Goal: Check status

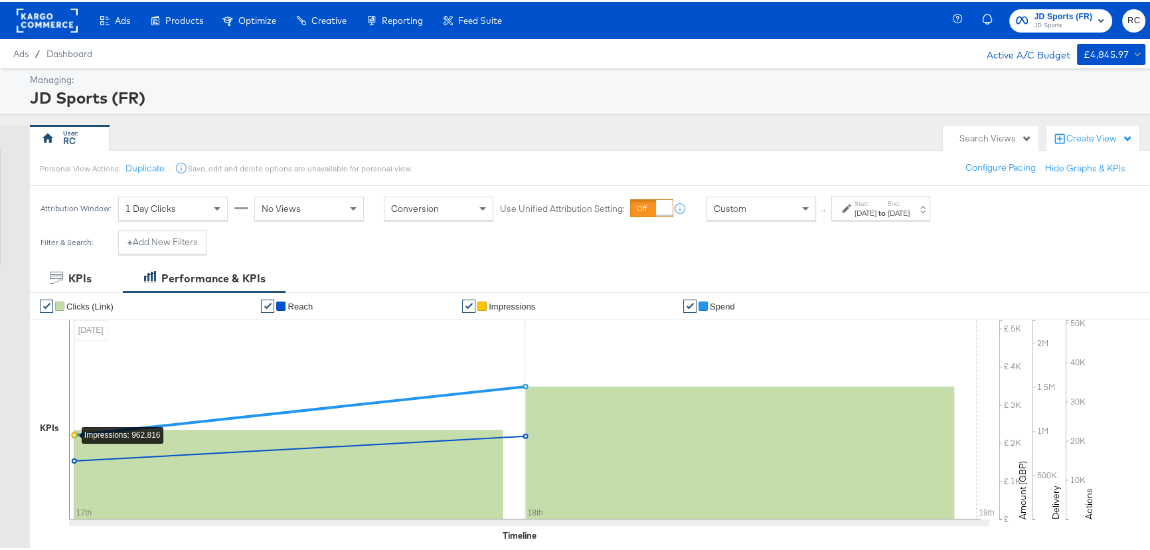
scroll to position [362, 0]
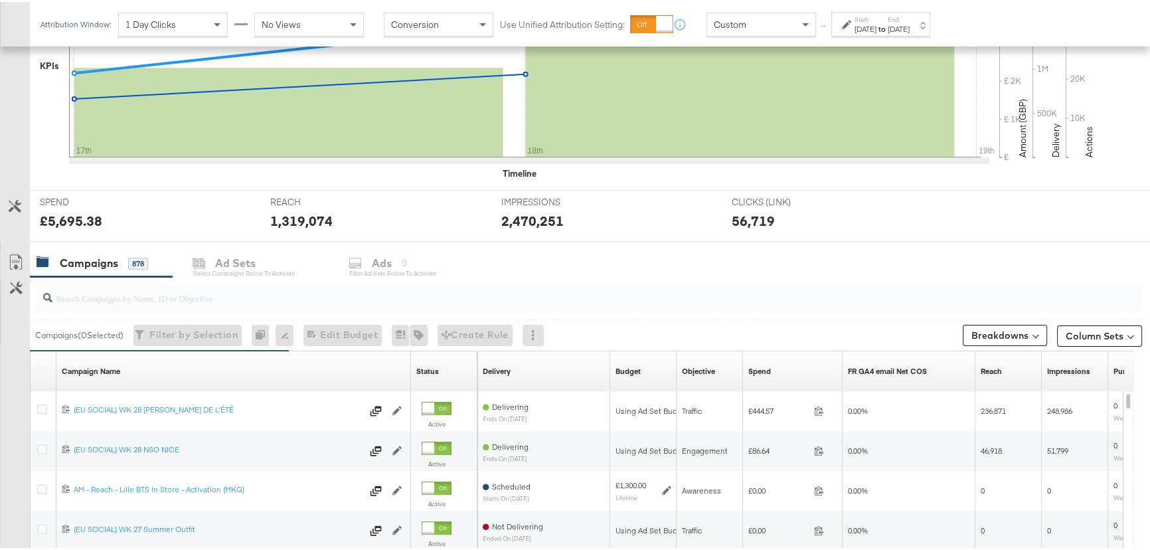
click at [99, 299] on input "search" at bounding box center [546, 291] width 989 height 26
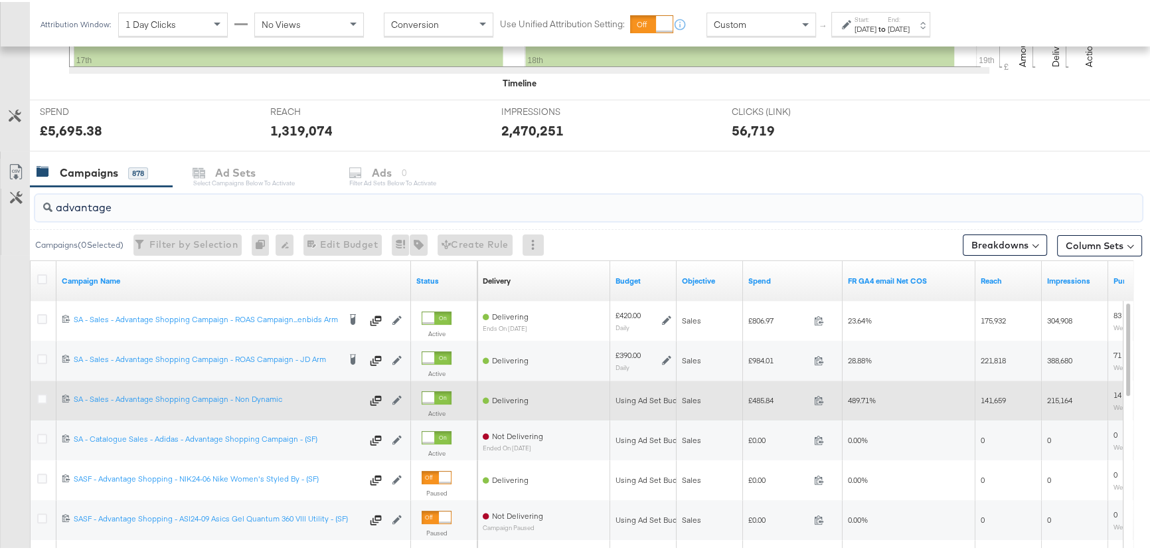
scroll to position [483, 0]
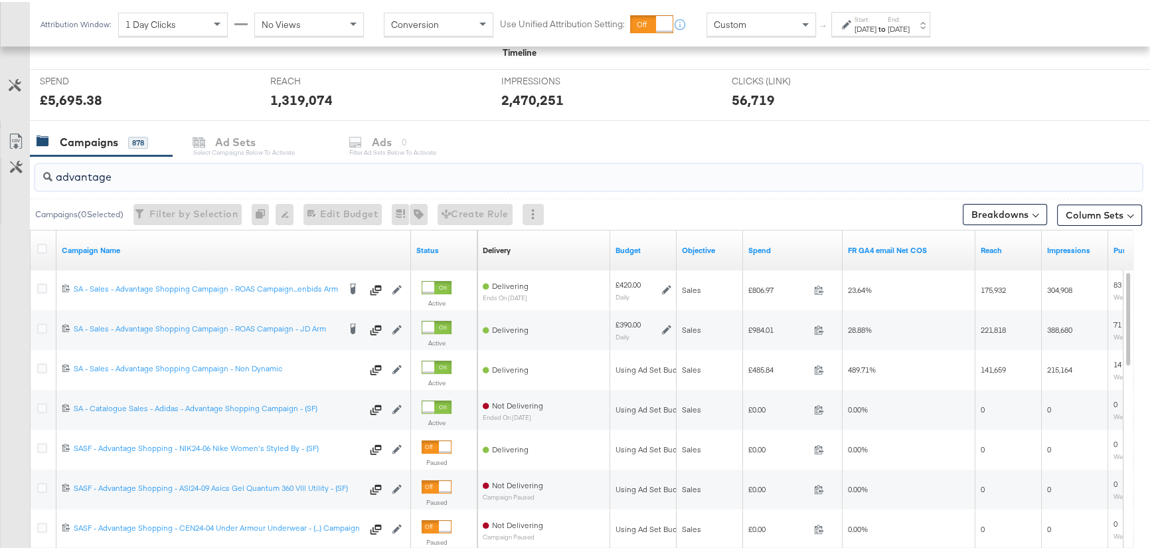
type input "advantage"
click at [875, 25] on div "[DATE]" at bounding box center [865, 27] width 22 height 11
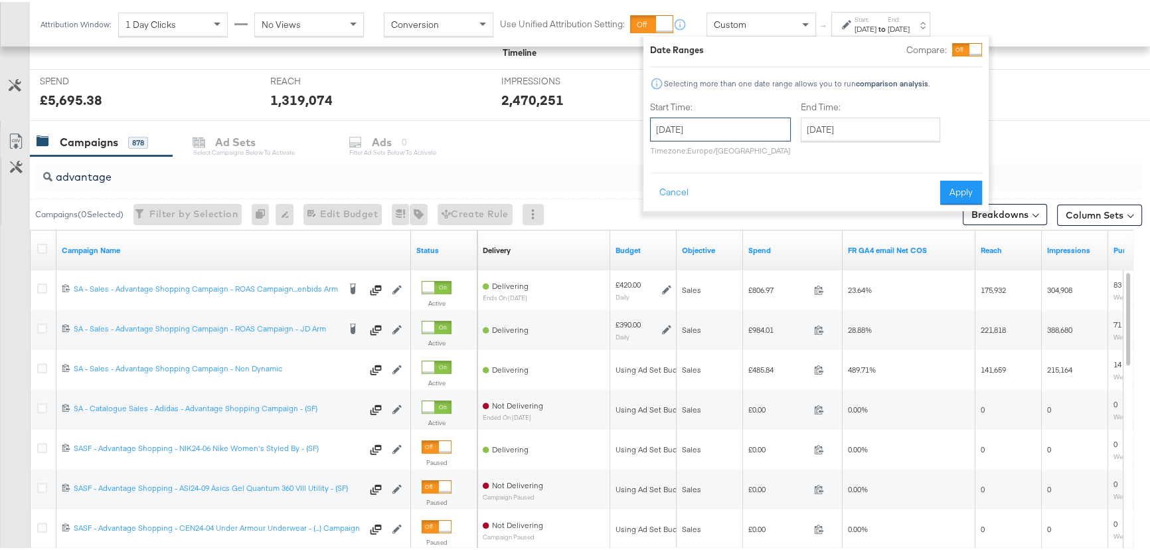
click at [708, 123] on input "[DATE]" at bounding box center [720, 128] width 141 height 24
click at [681, 251] on td "18" at bounding box center [688, 250] width 23 height 19
type input "[DATE]"
click at [949, 189] on button "Apply" at bounding box center [961, 191] width 42 height 24
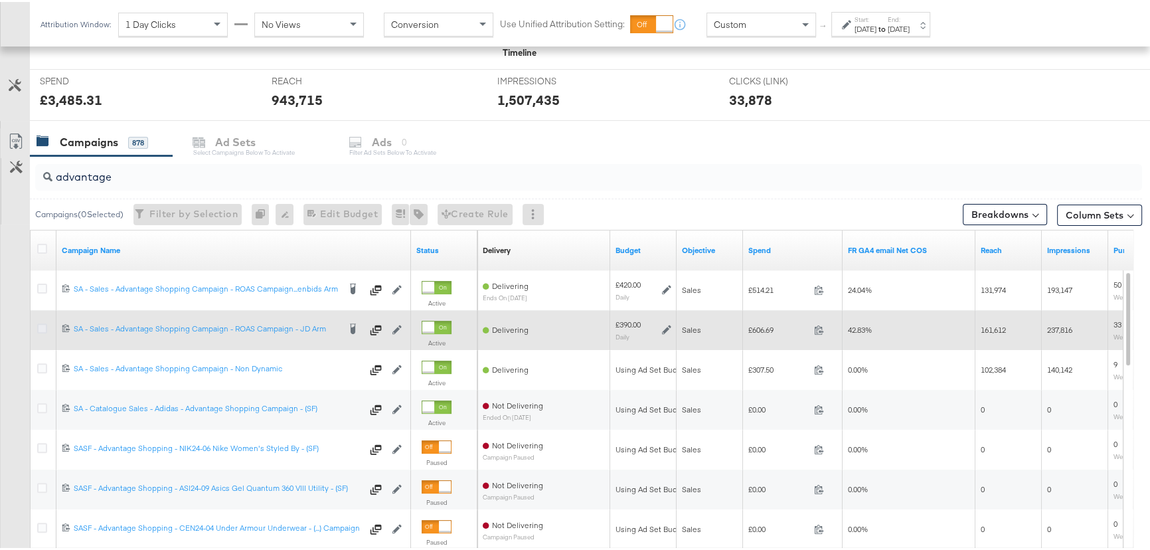
click at [39, 325] on icon at bounding box center [42, 326] width 10 height 10
click at [0, 0] on input "checkbox" at bounding box center [0, 0] width 0 height 0
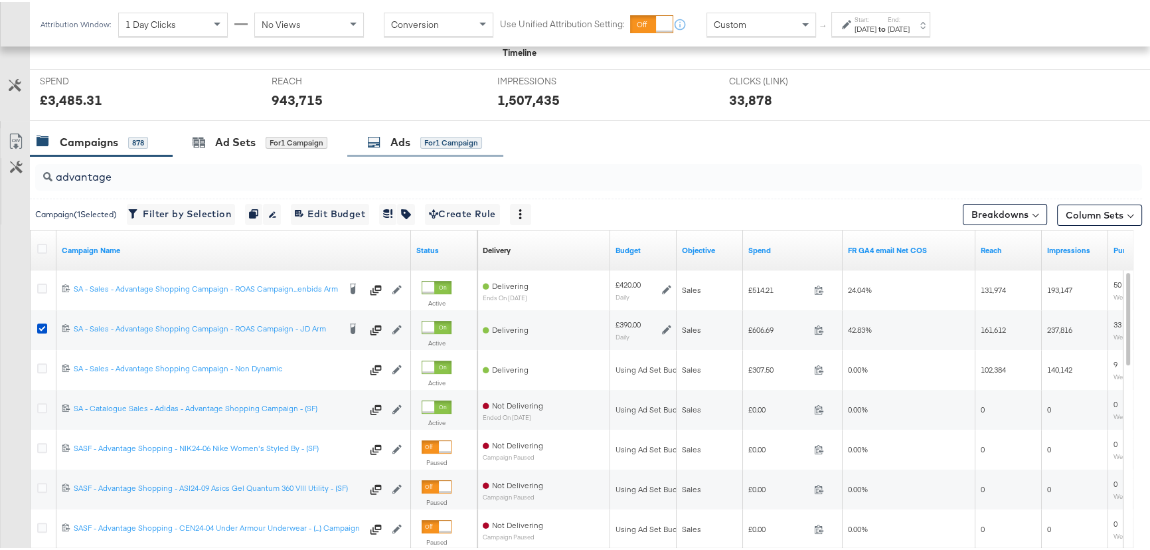
click at [384, 137] on div "Ads for 1 Campaign" at bounding box center [424, 140] width 115 height 15
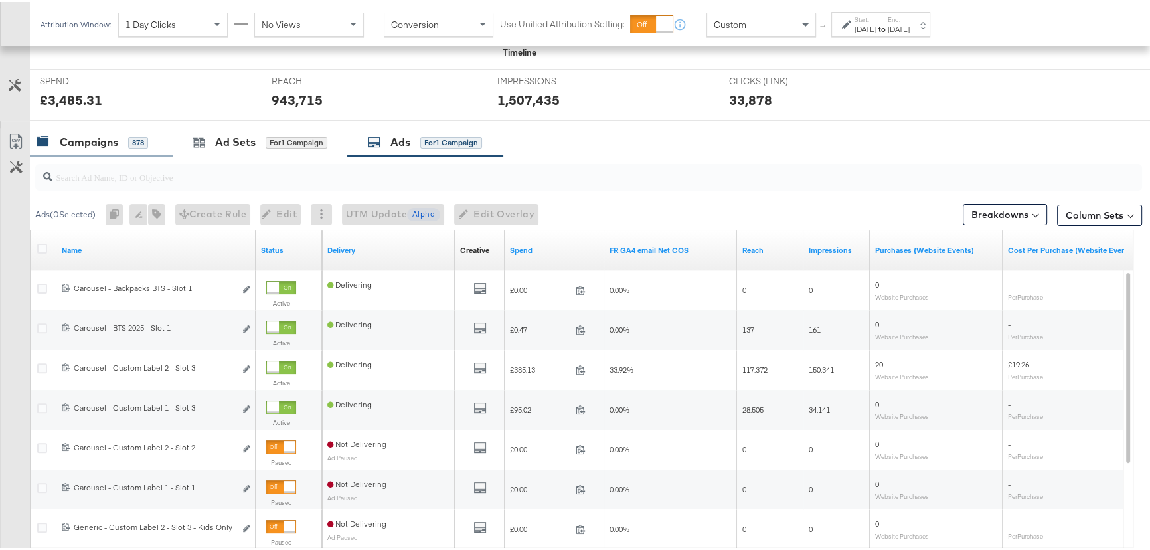
click at [93, 135] on div "Campaigns" at bounding box center [89, 140] width 58 height 15
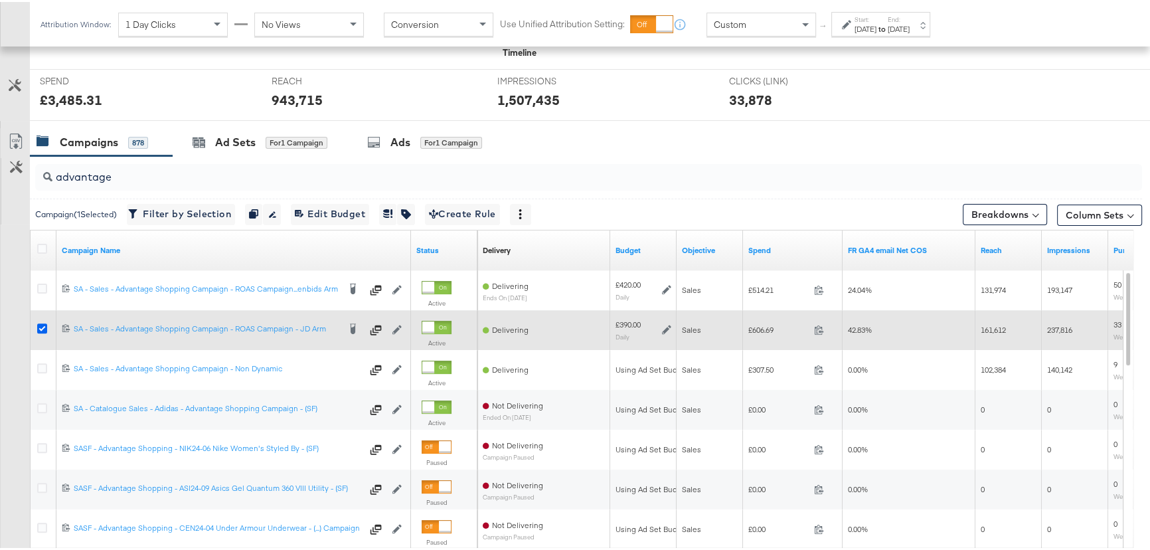
click at [42, 325] on icon at bounding box center [42, 326] width 10 height 10
click at [0, 0] on input "checkbox" at bounding box center [0, 0] width 0 height 0
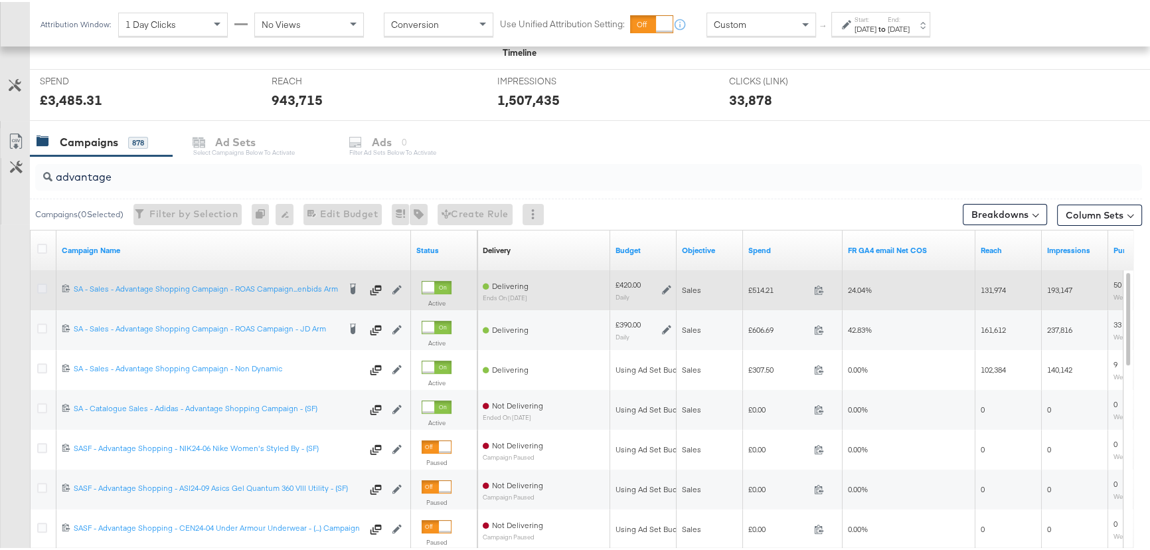
click at [40, 288] on icon at bounding box center [42, 287] width 10 height 10
click at [0, 0] on input "checkbox" at bounding box center [0, 0] width 0 height 0
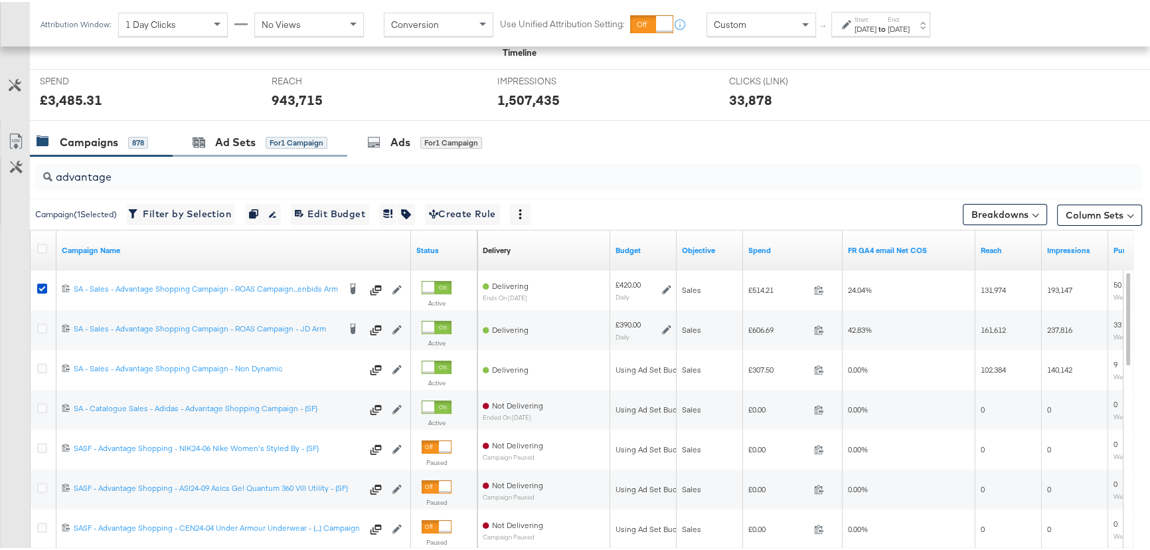
click at [210, 150] on div "Ad Sets for 1 Campaign" at bounding box center [260, 140] width 175 height 29
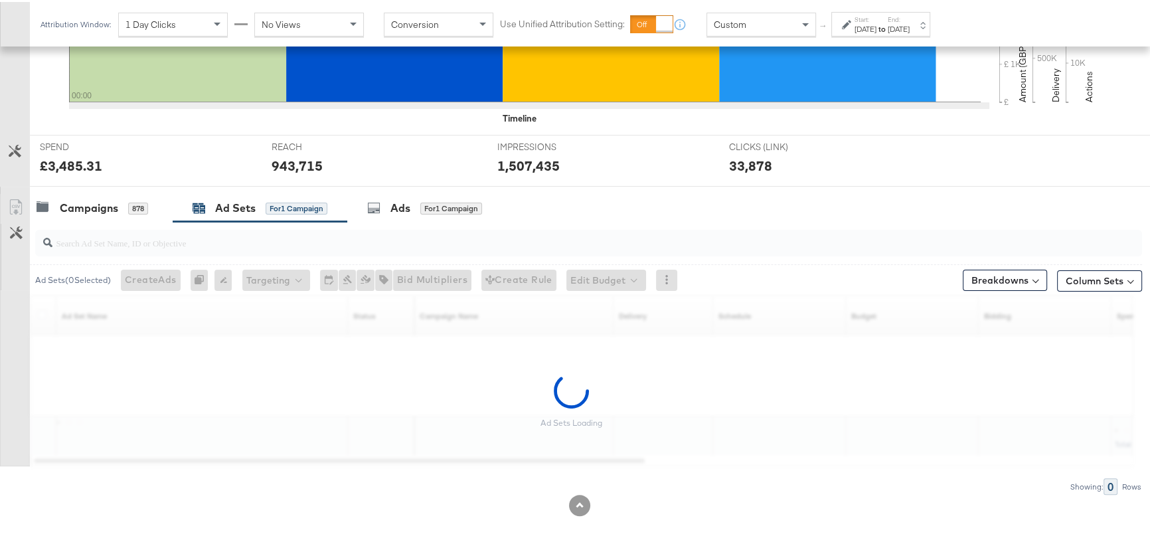
scroll to position [377, 0]
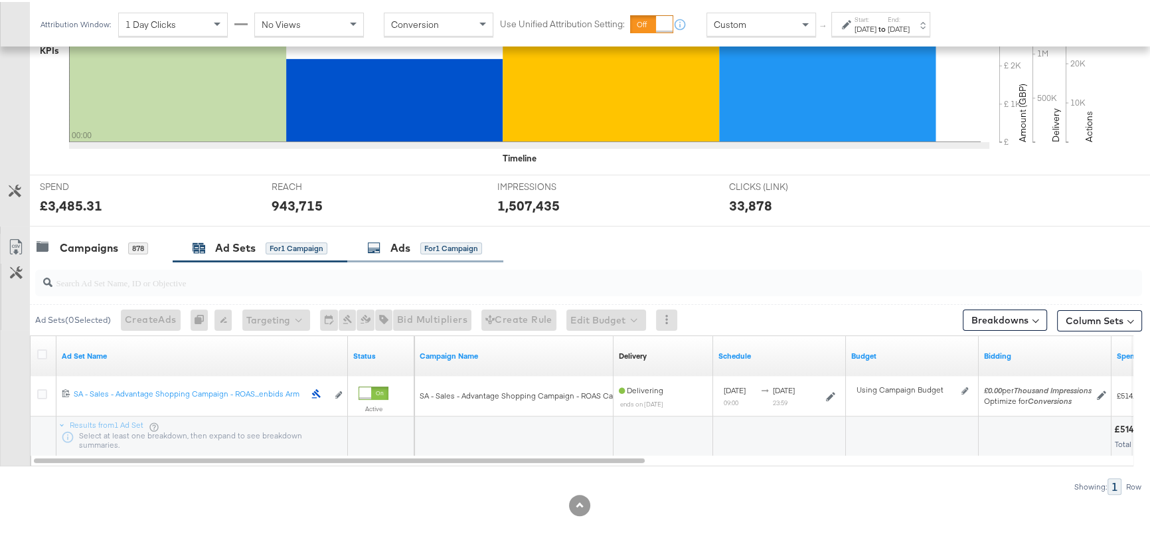
click at [432, 248] on div "for 1 Campaign" at bounding box center [451, 246] width 62 height 12
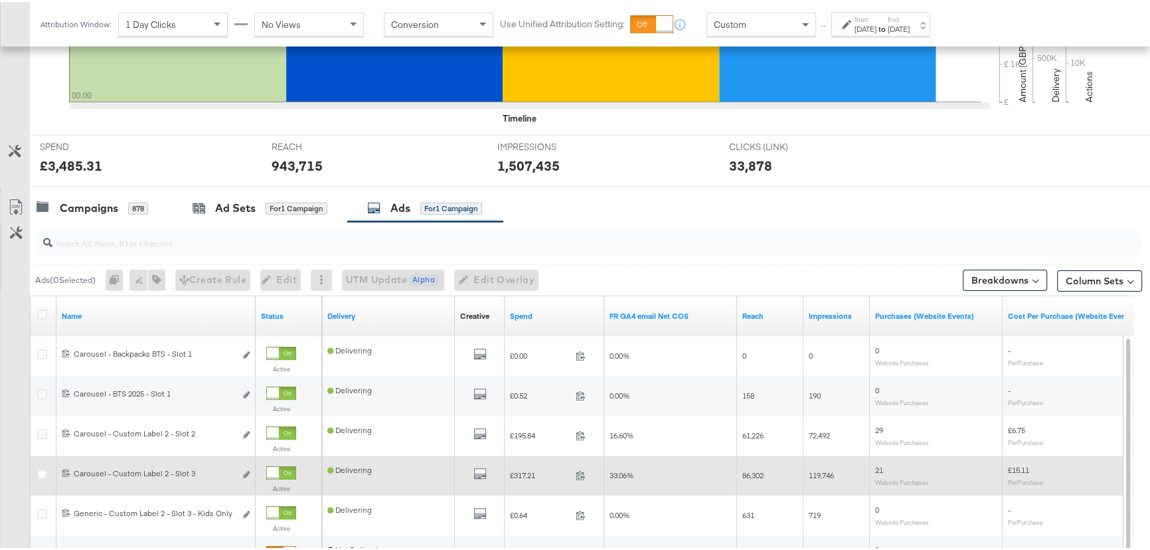
scroll to position [483, 0]
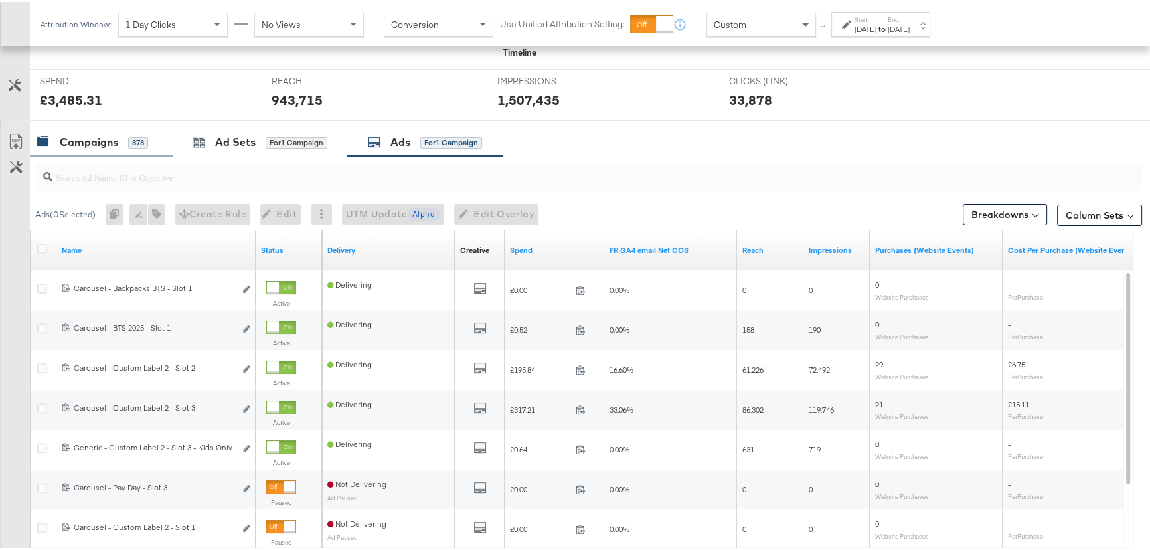
click at [72, 144] on div "Campaigns" at bounding box center [89, 140] width 58 height 15
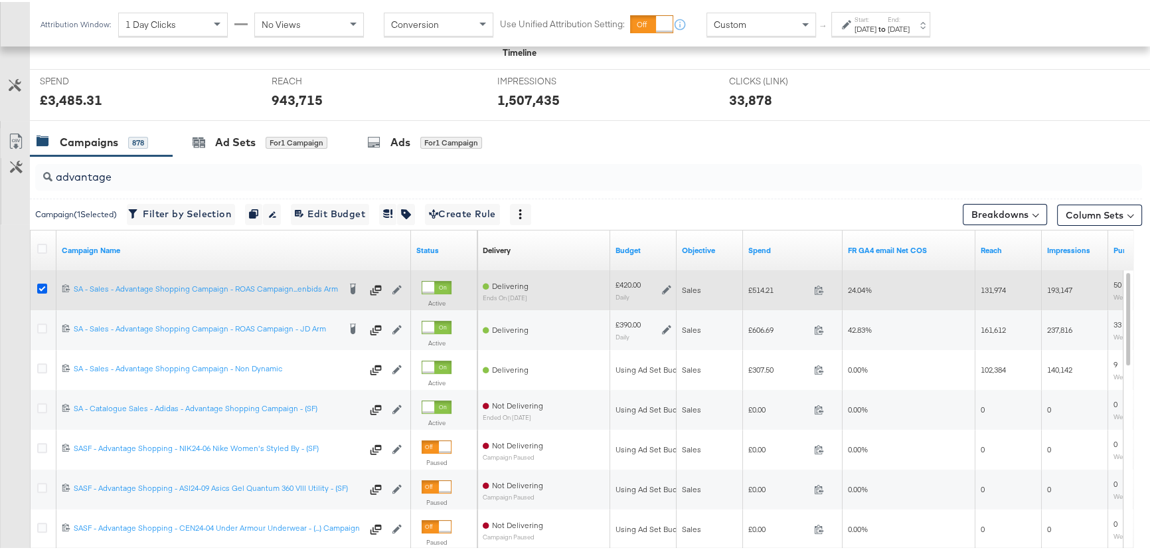
click at [42, 288] on icon at bounding box center [42, 287] width 10 height 10
click at [0, 0] on input "checkbox" at bounding box center [0, 0] width 0 height 0
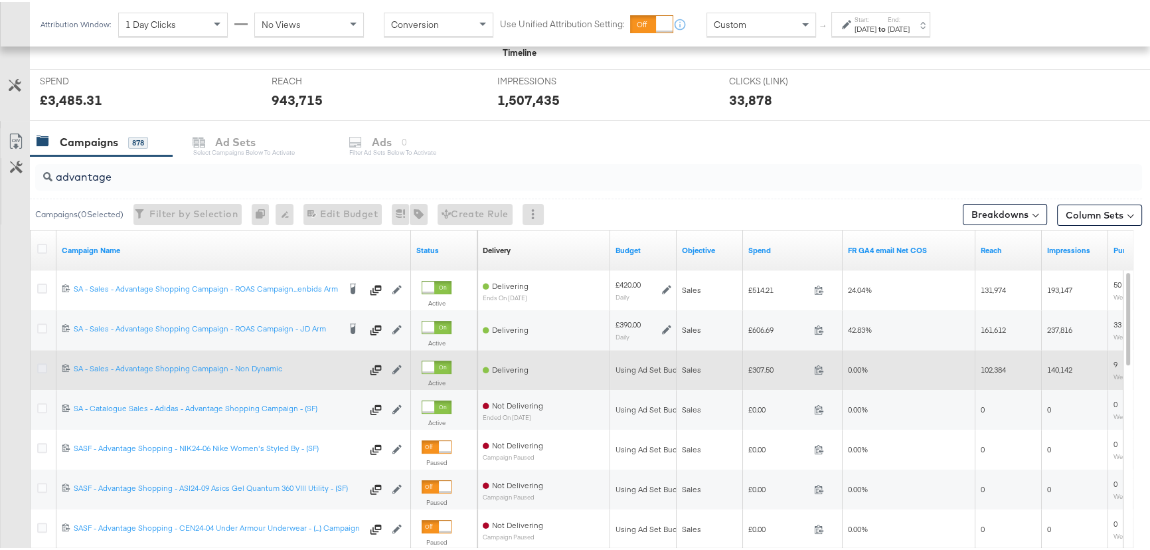
click at [42, 365] on icon at bounding box center [42, 366] width 10 height 10
click at [0, 0] on input "checkbox" at bounding box center [0, 0] width 0 height 0
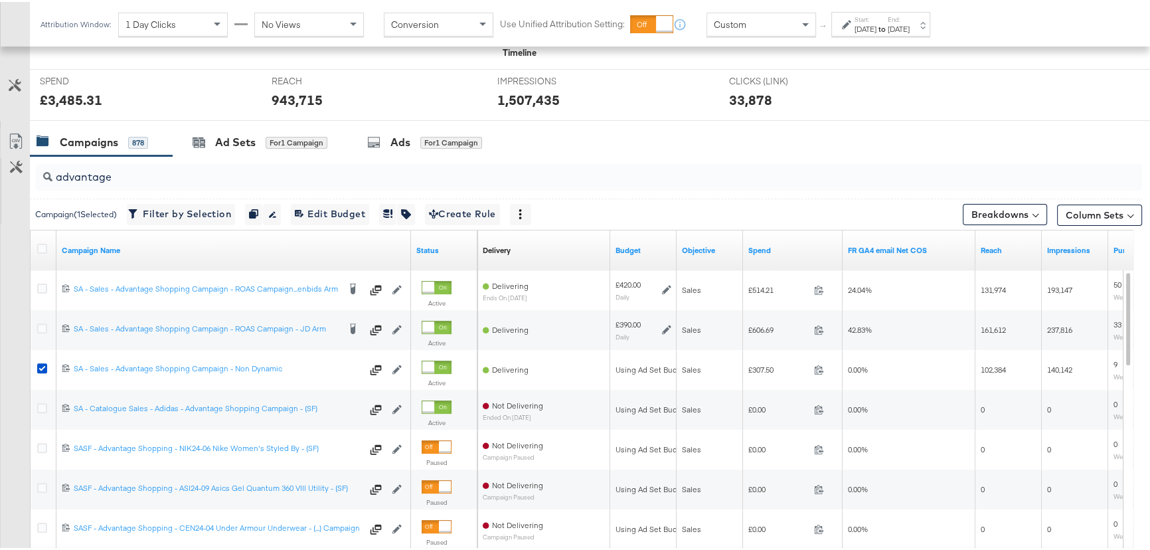
drag, startPoint x: 270, startPoint y: 132, endPoint x: 440, endPoint y: 140, distance: 169.5
click at [271, 133] on div "Ad Sets for 1 Campaign" at bounding box center [260, 140] width 135 height 15
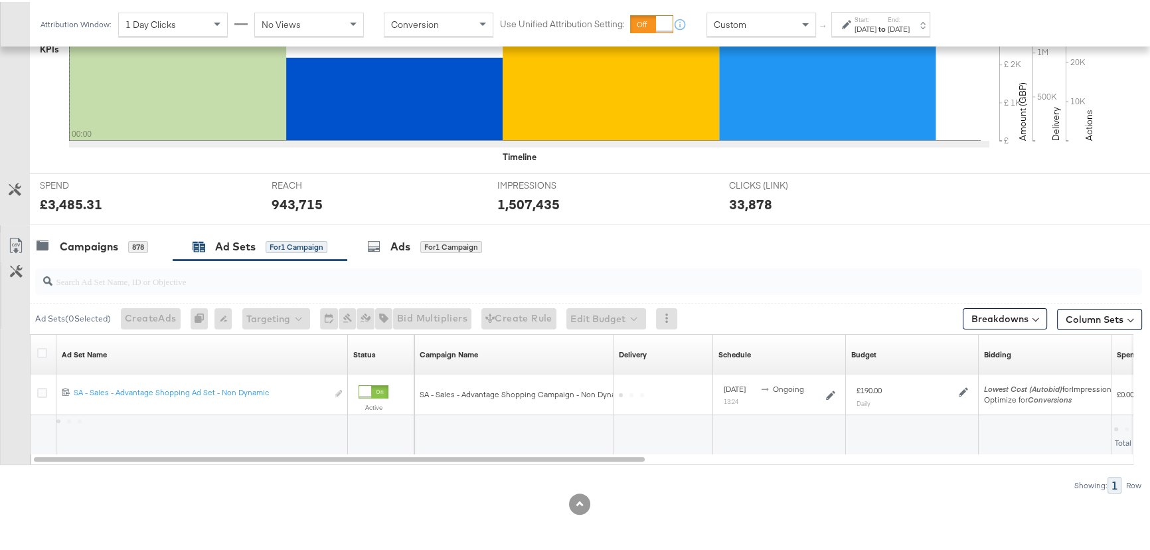
scroll to position [377, 0]
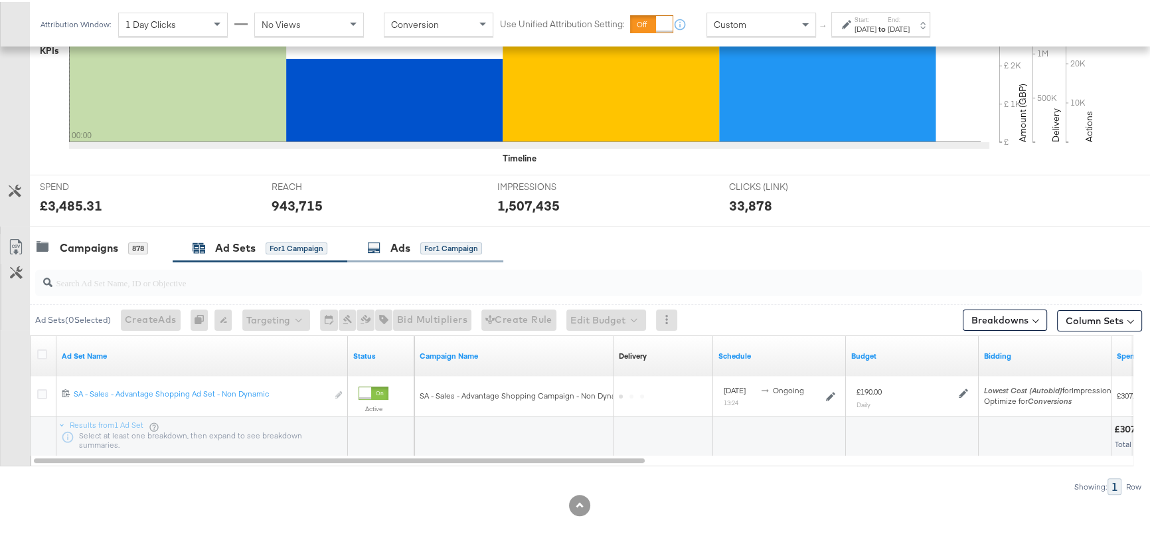
click at [404, 238] on div "Ads" at bounding box center [400, 245] width 20 height 15
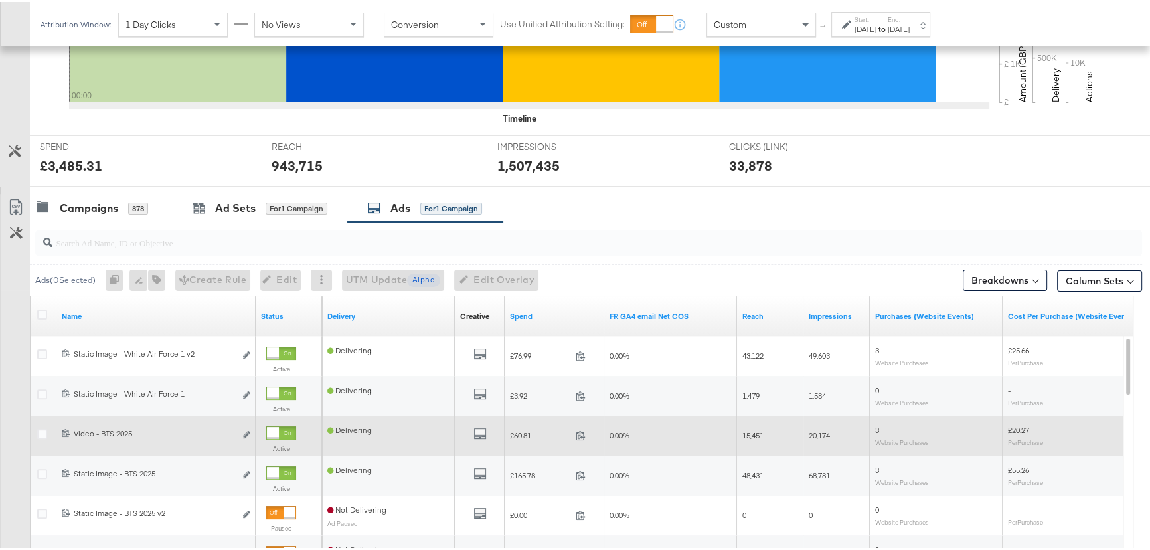
scroll to position [483, 0]
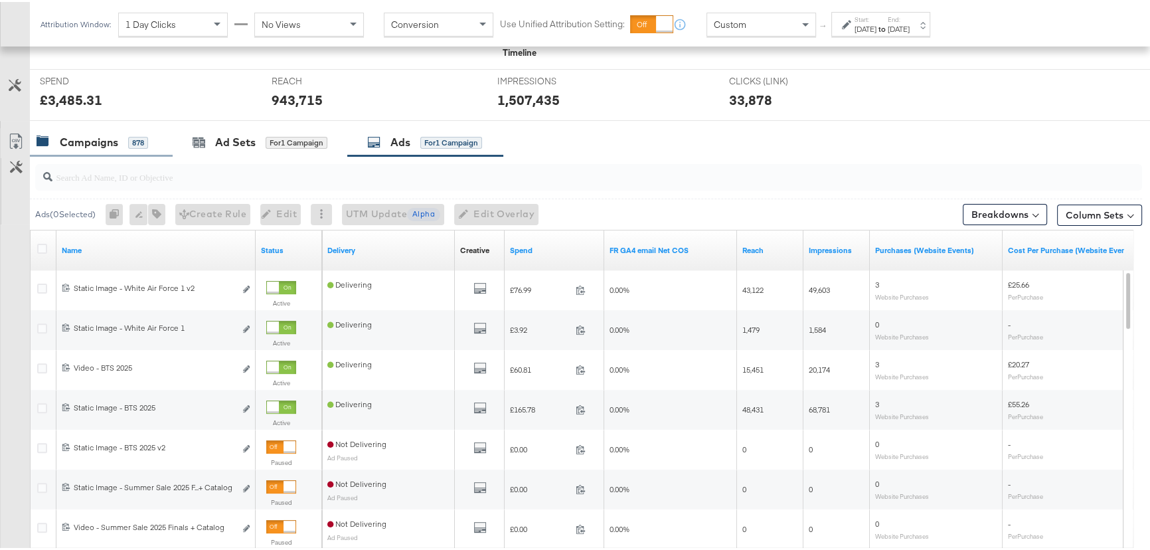
click at [98, 145] on div "Campaigns" at bounding box center [89, 140] width 58 height 15
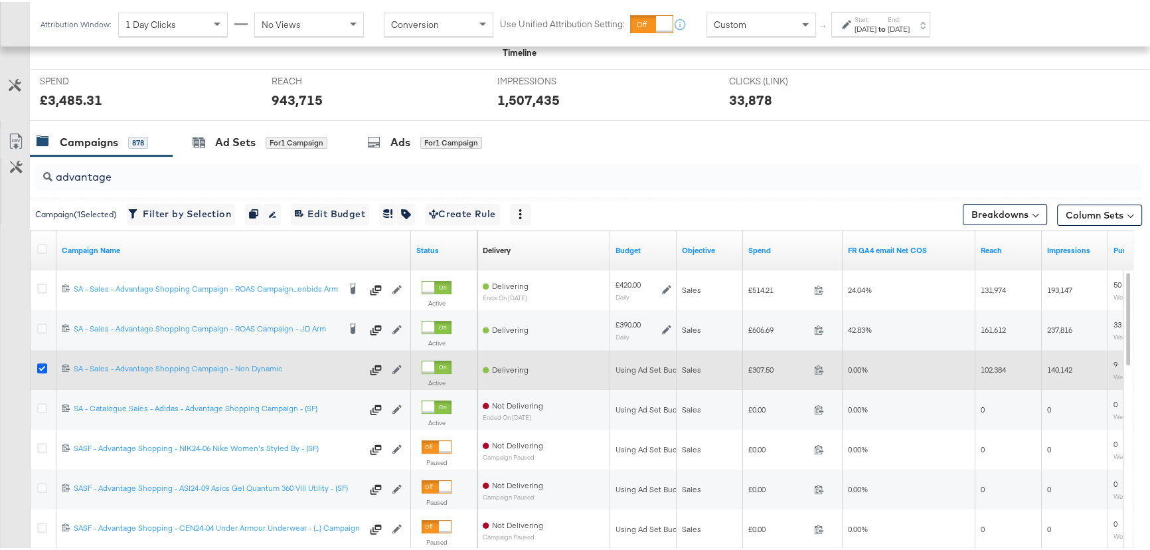
click at [42, 367] on icon at bounding box center [42, 366] width 10 height 10
click at [0, 0] on input "checkbox" at bounding box center [0, 0] width 0 height 0
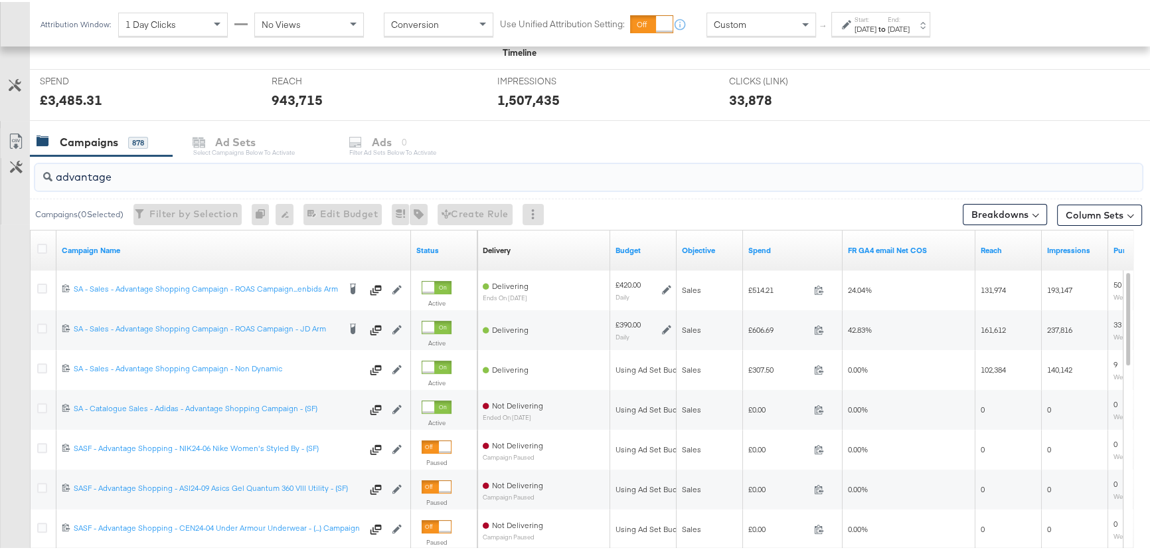
drag, startPoint x: 137, startPoint y: 172, endPoint x: 48, endPoint y: 165, distance: 88.6
click at [48, 165] on div "advantage" at bounding box center [588, 175] width 1107 height 27
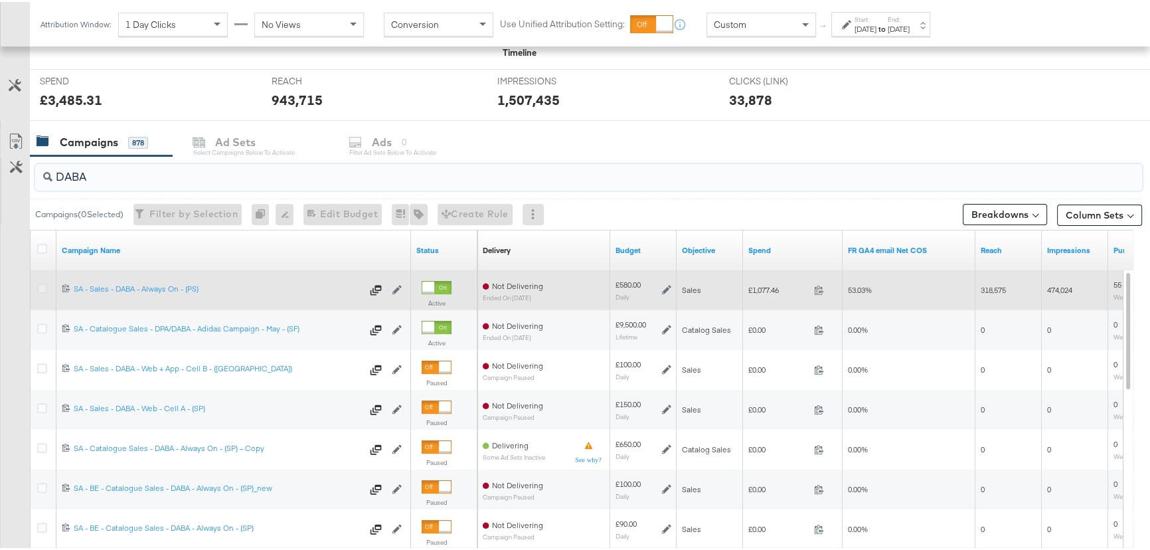
type input "DABA"
click at [39, 285] on icon at bounding box center [42, 287] width 10 height 10
click at [0, 0] on input "checkbox" at bounding box center [0, 0] width 0 height 0
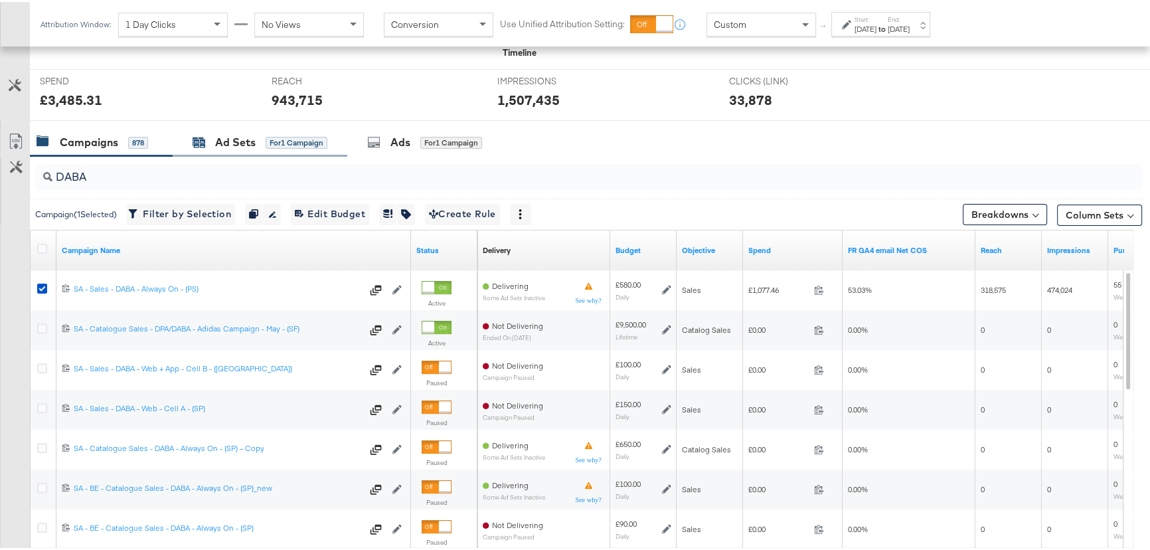
click at [237, 136] on div "Ad Sets" at bounding box center [235, 140] width 41 height 15
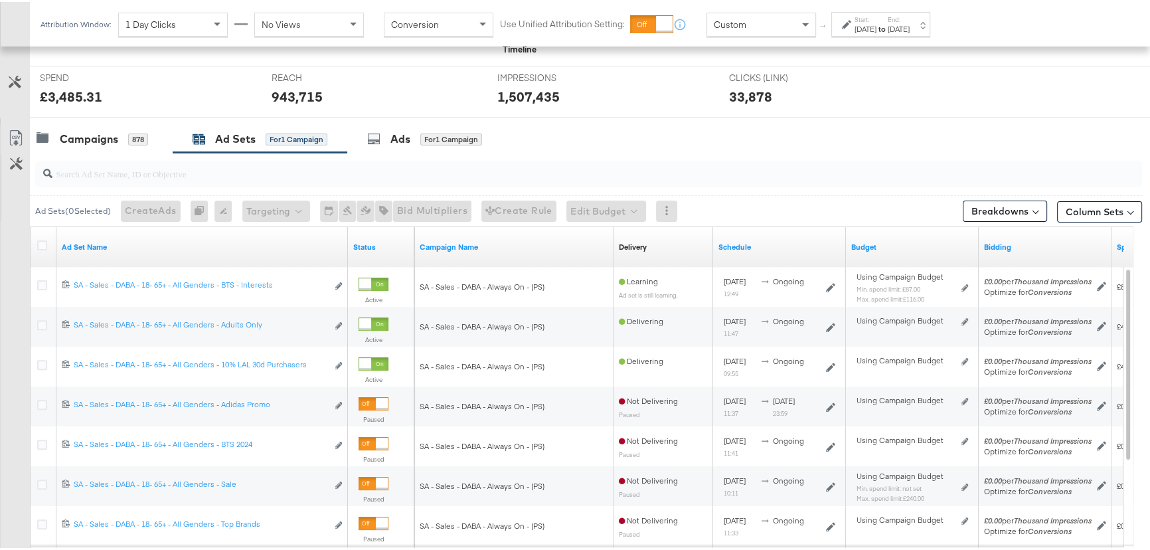
scroll to position [543, 0]
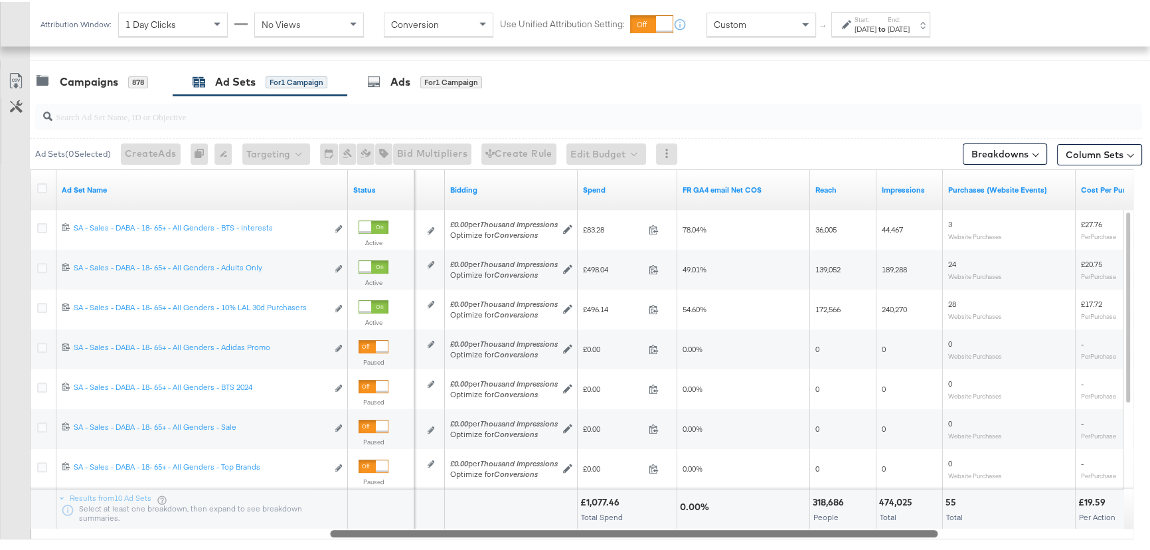
drag, startPoint x: 574, startPoint y: 532, endPoint x: 870, endPoint y: 551, distance: 296.7
